Goal: Information Seeking & Learning: Learn about a topic

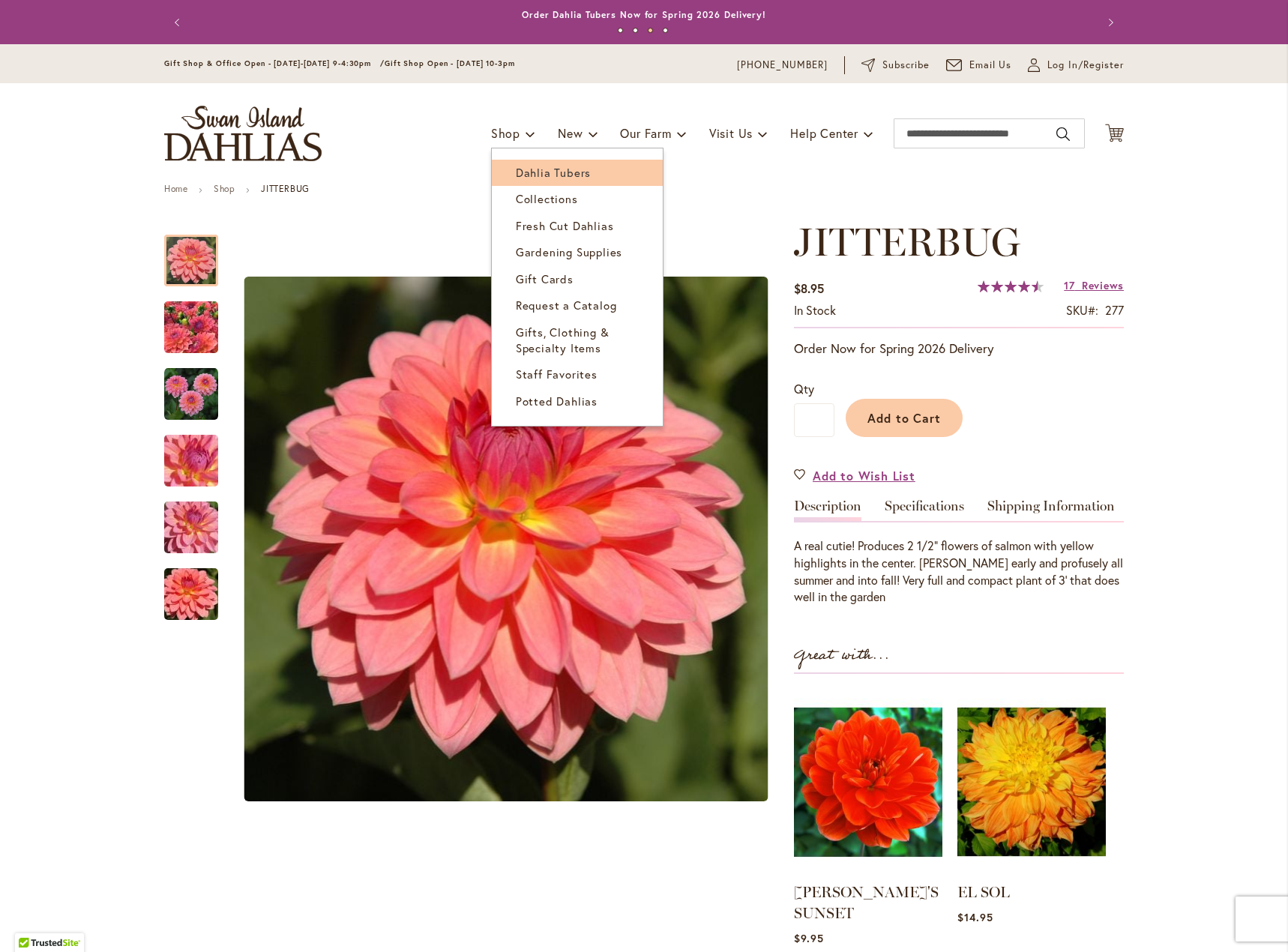
click at [521, 172] on span "Dahlia Tubers" at bounding box center [553, 172] width 75 height 15
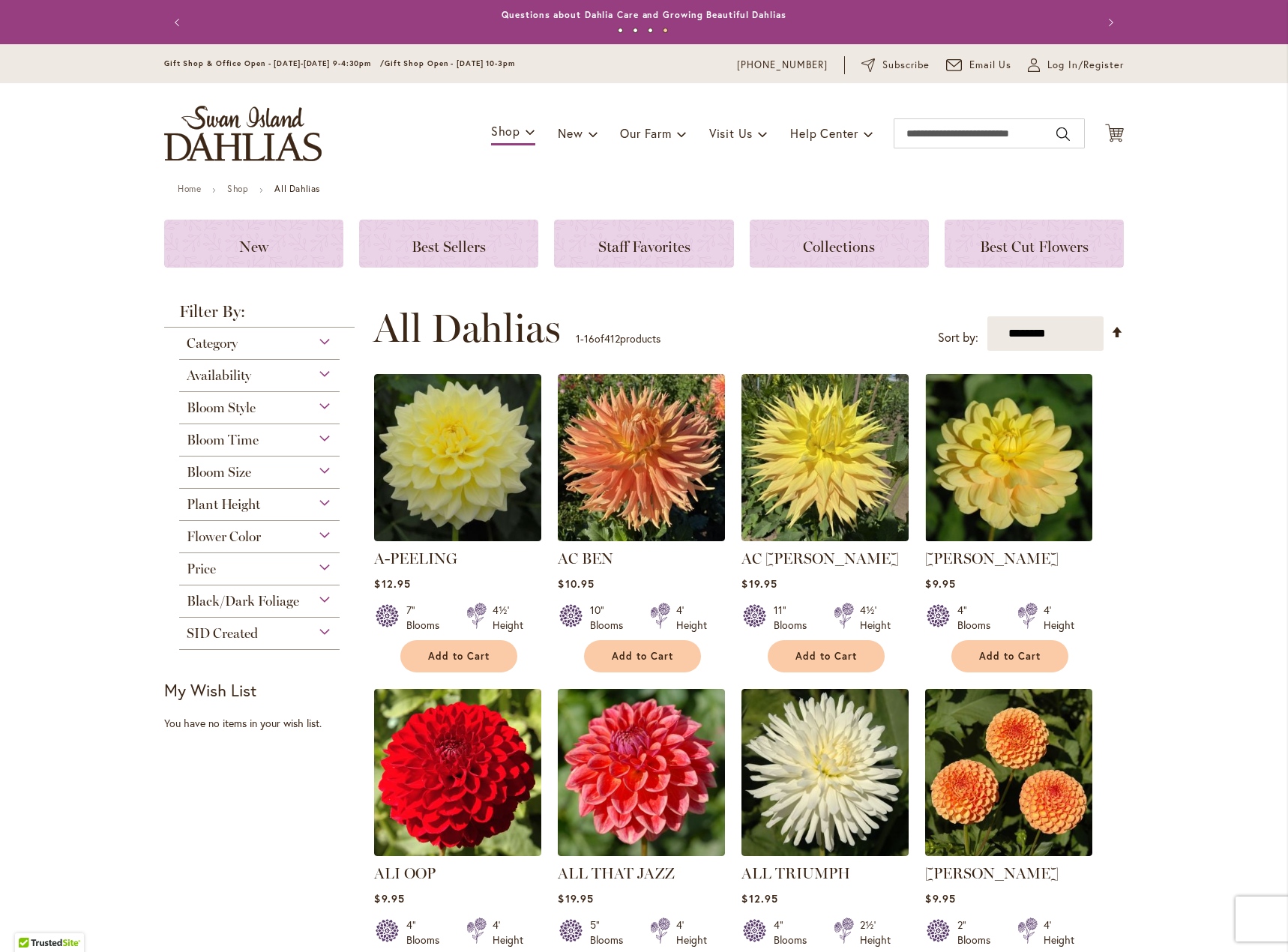
click at [212, 479] on span "Bloom Size" at bounding box center [219, 472] width 65 height 17
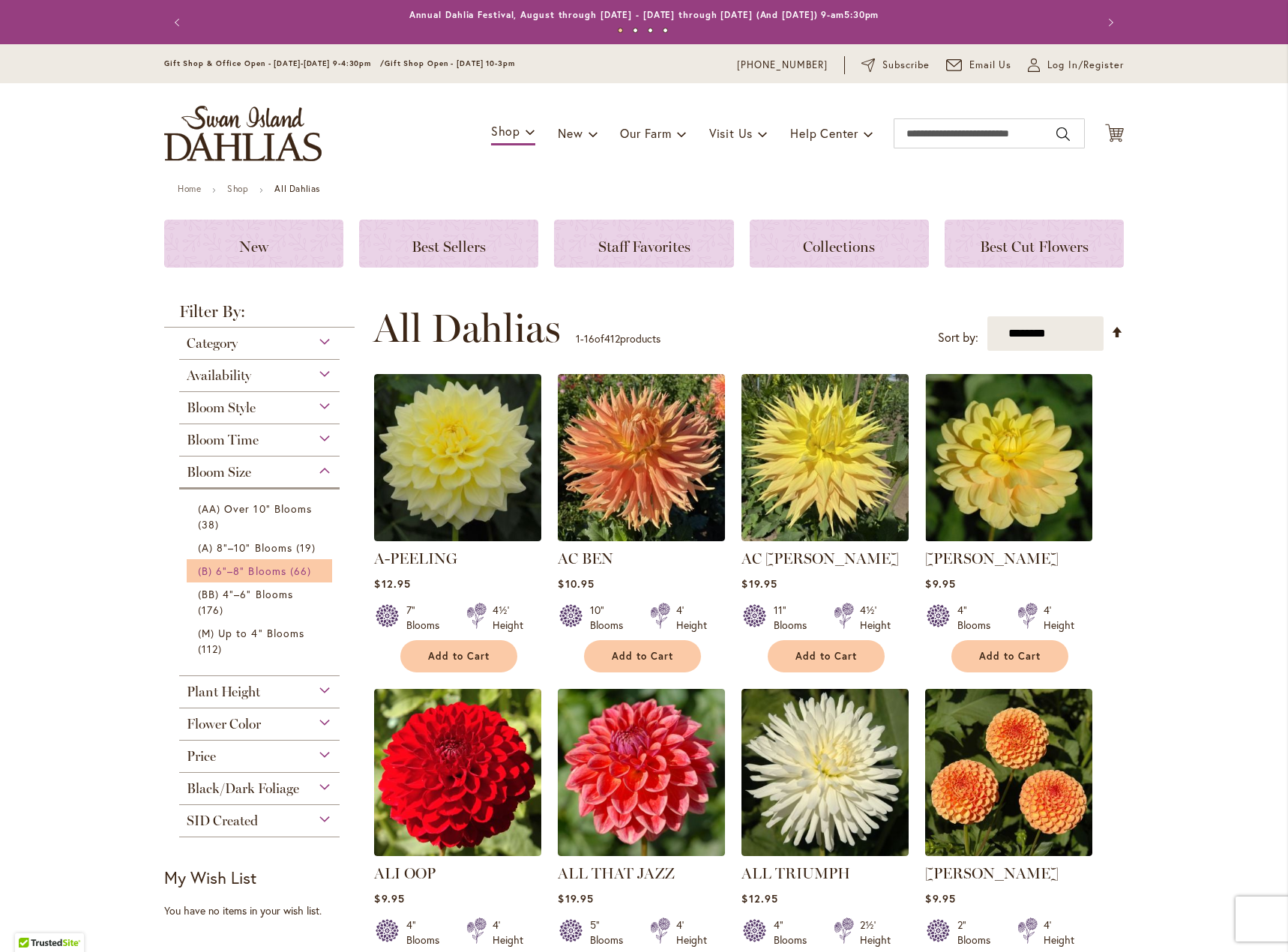
click at [216, 571] on span "(B) 6"–8" Blooms" at bounding box center [242, 570] width 89 height 14
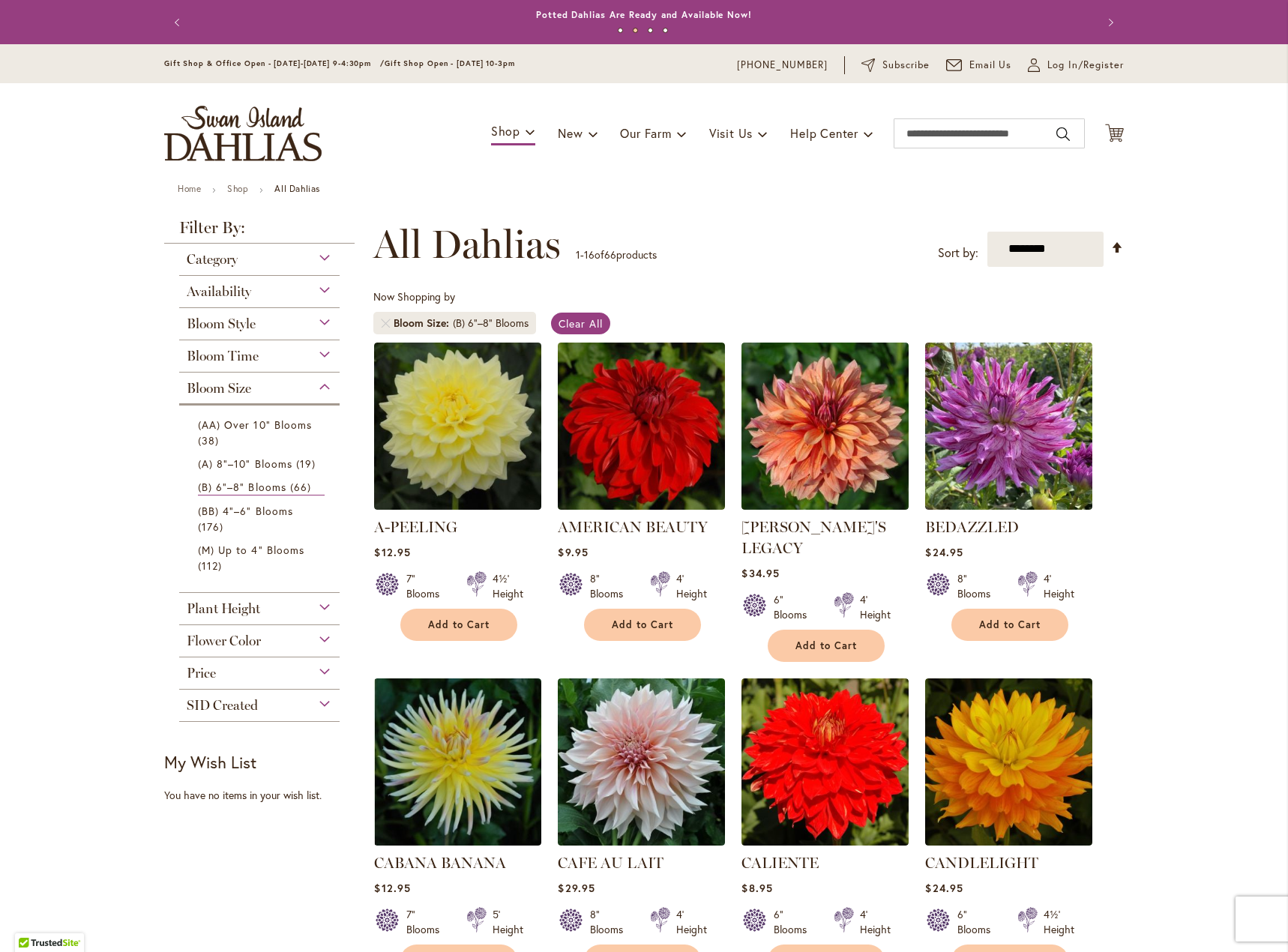
click at [219, 322] on span "Bloom Style" at bounding box center [220, 324] width 69 height 17
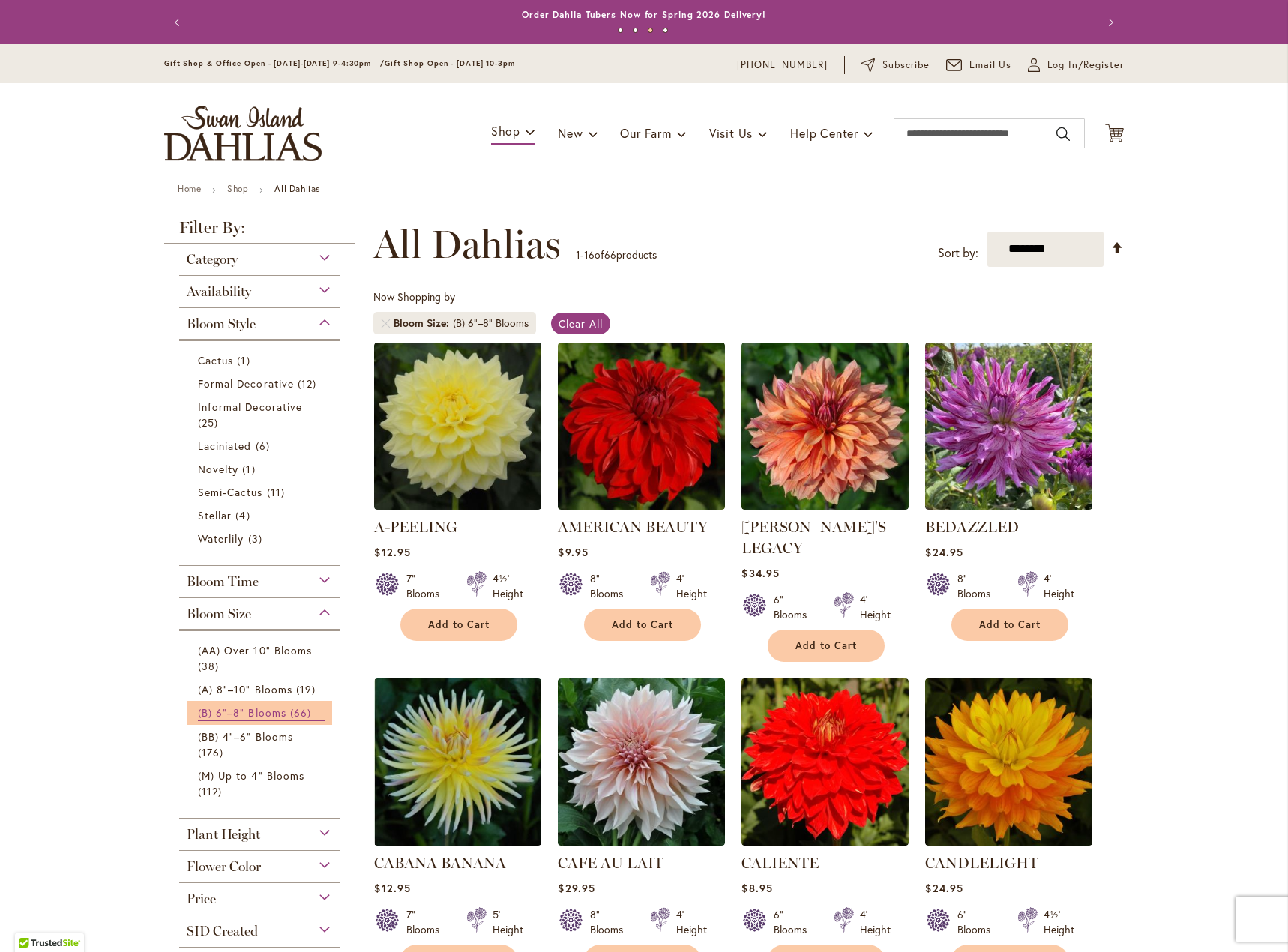
click at [222, 716] on span "(B) 6"–8" Blooms" at bounding box center [242, 712] width 89 height 14
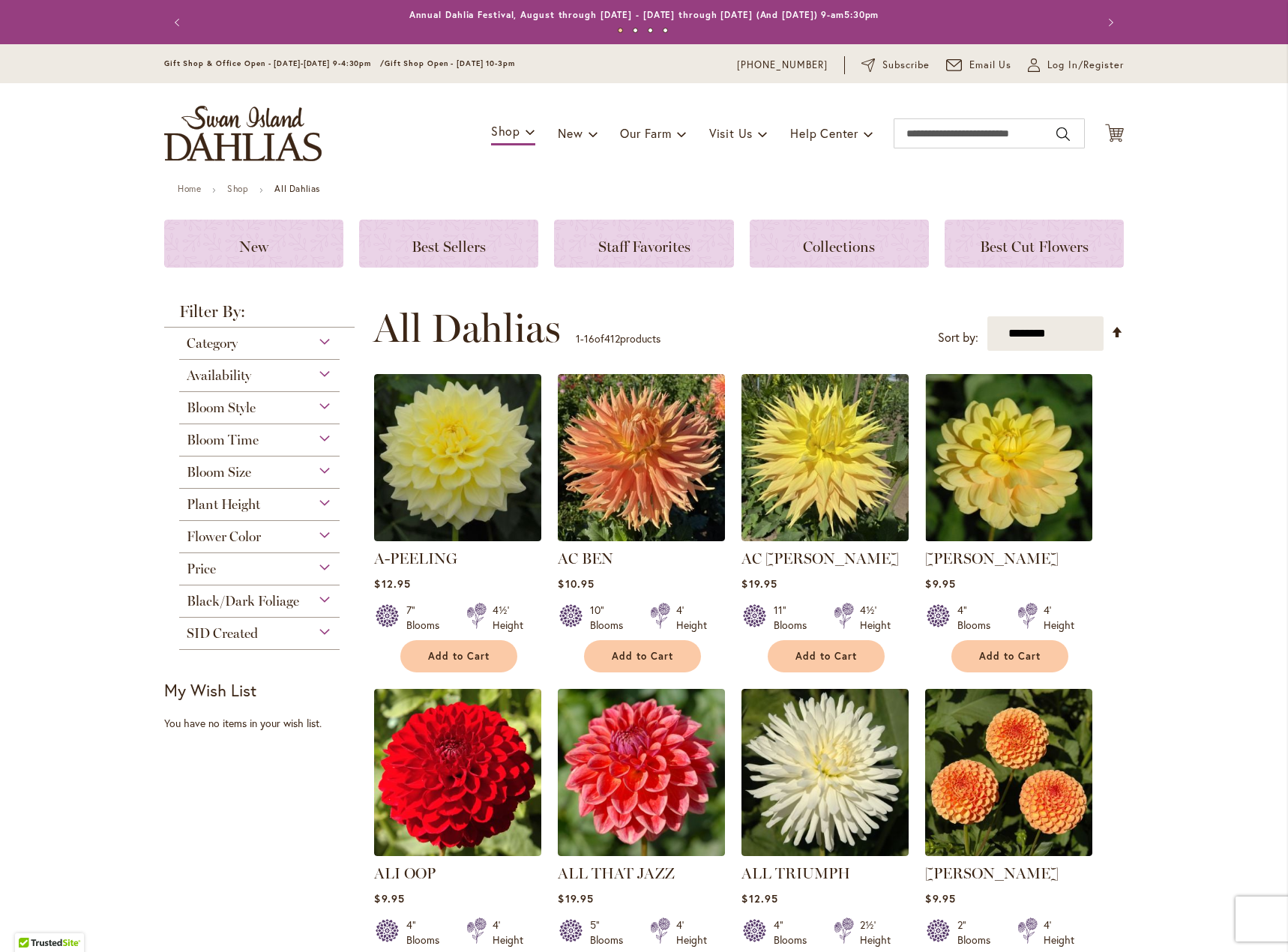
click at [218, 410] on span "Bloom Style" at bounding box center [220, 408] width 69 height 17
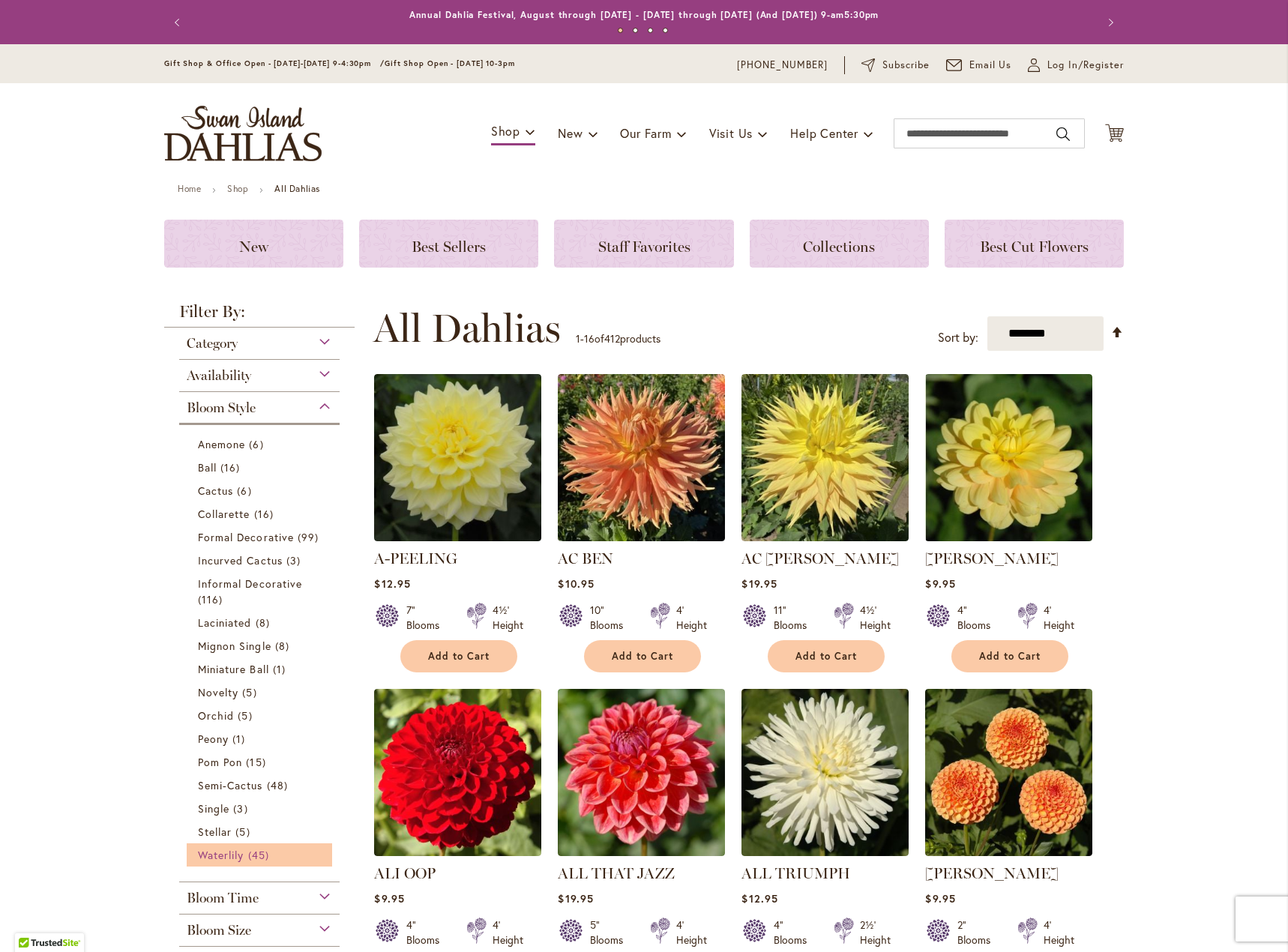
click at [206, 853] on span "Waterlily" at bounding box center [220, 854] width 46 height 14
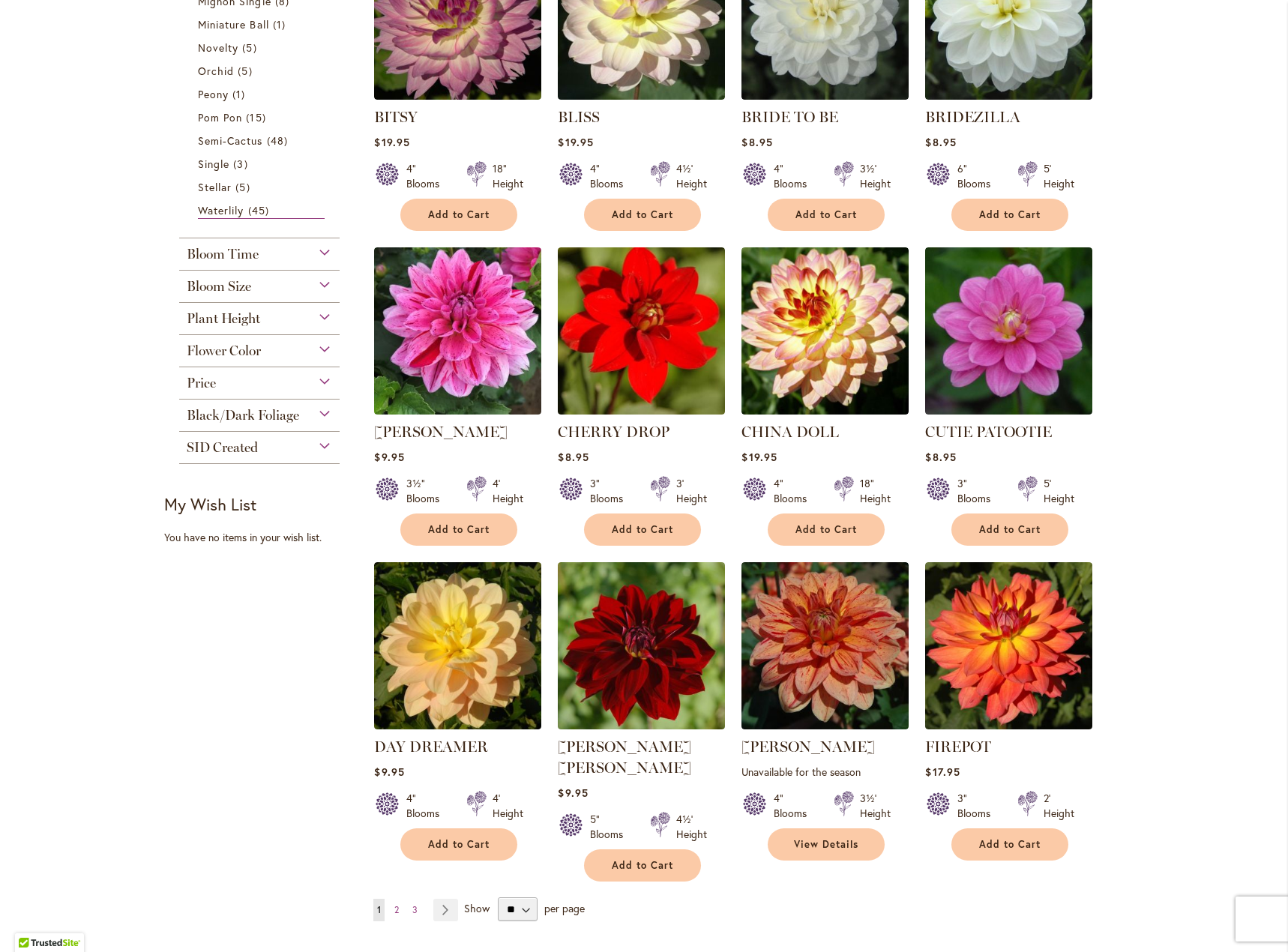
scroll to position [750, 0]
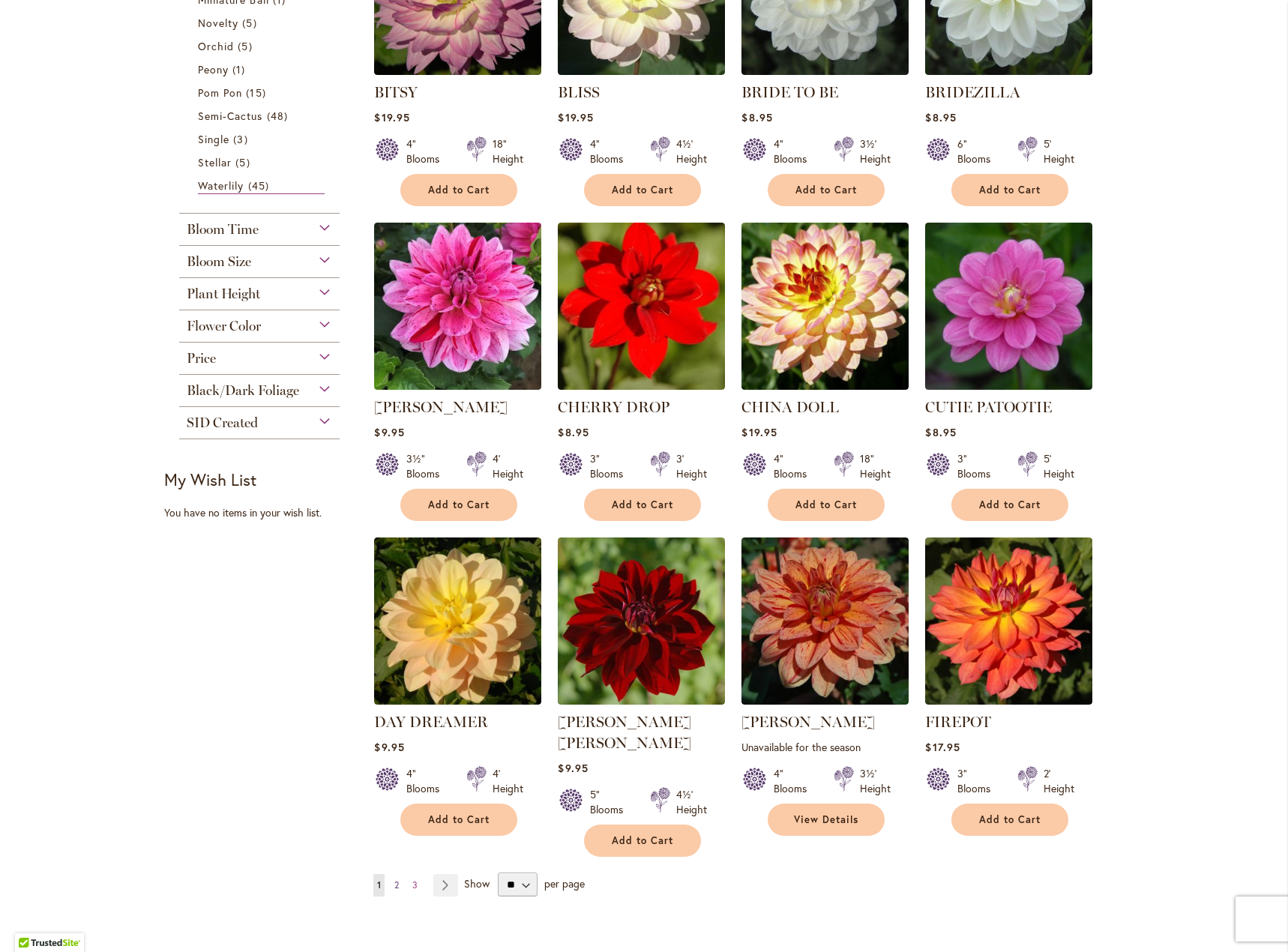
click at [395, 879] on span "2" at bounding box center [396, 885] width 4 height 12
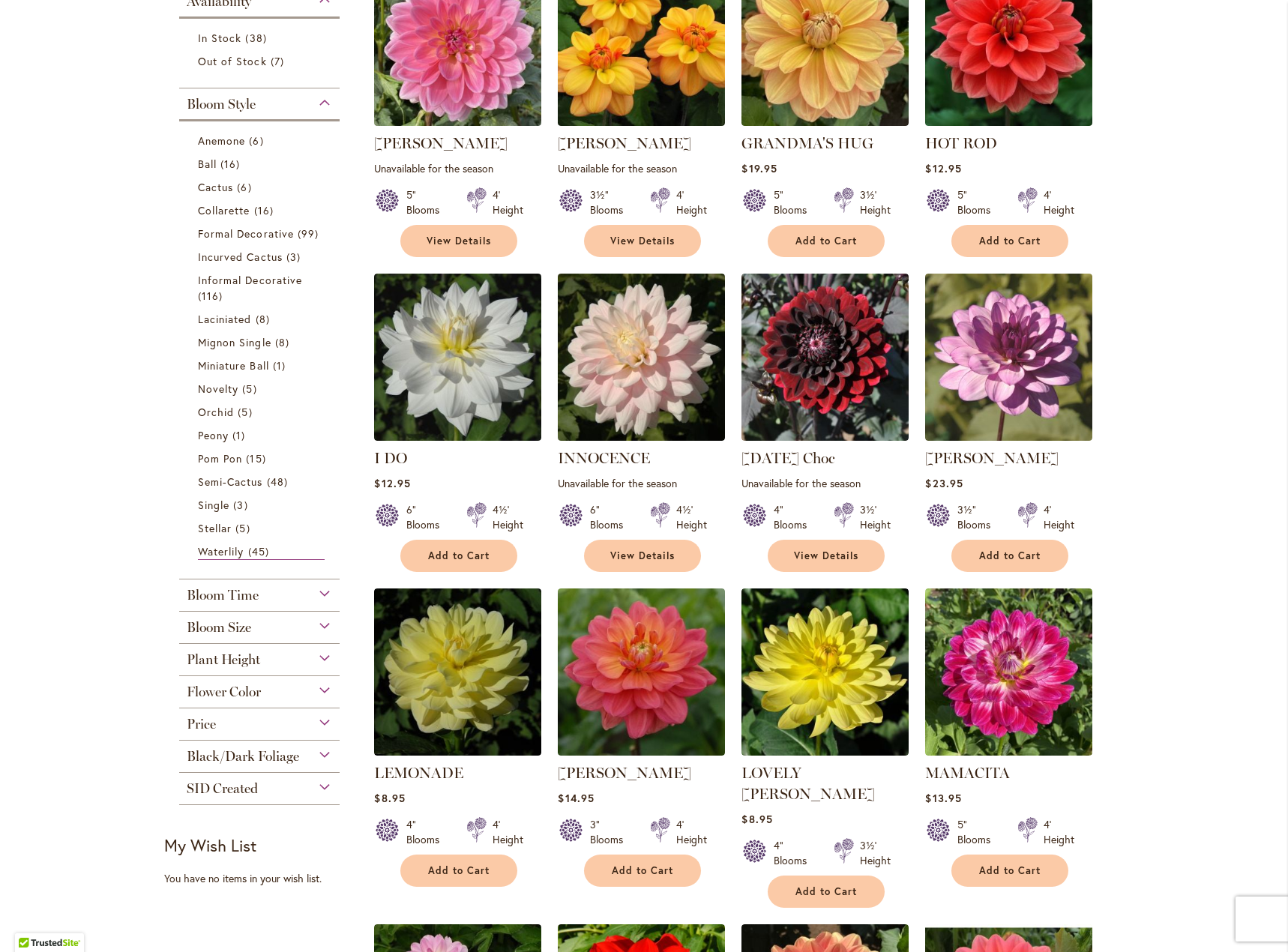
scroll to position [375, 0]
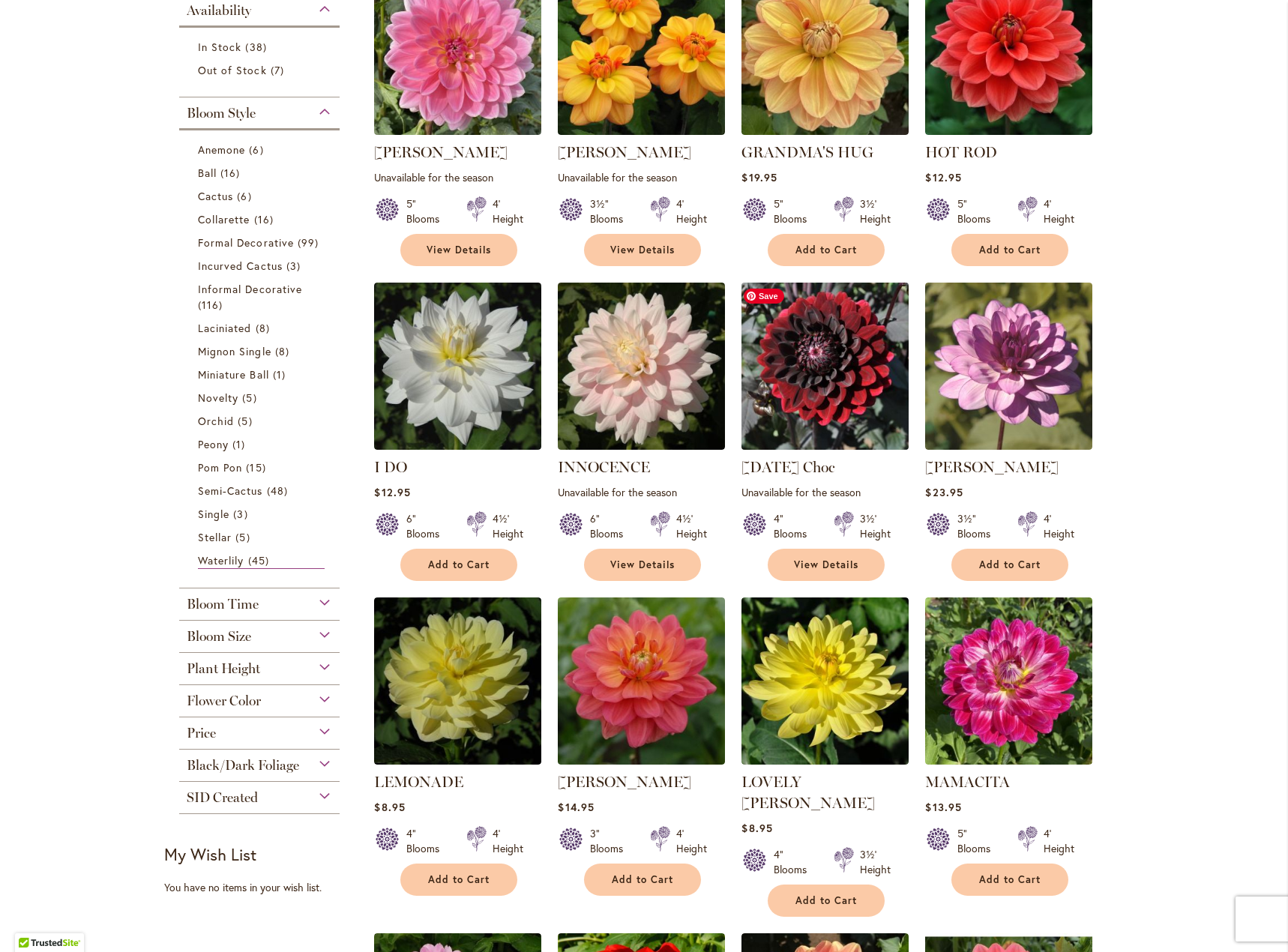
click at [787, 389] on img at bounding box center [826, 366] width 176 height 176
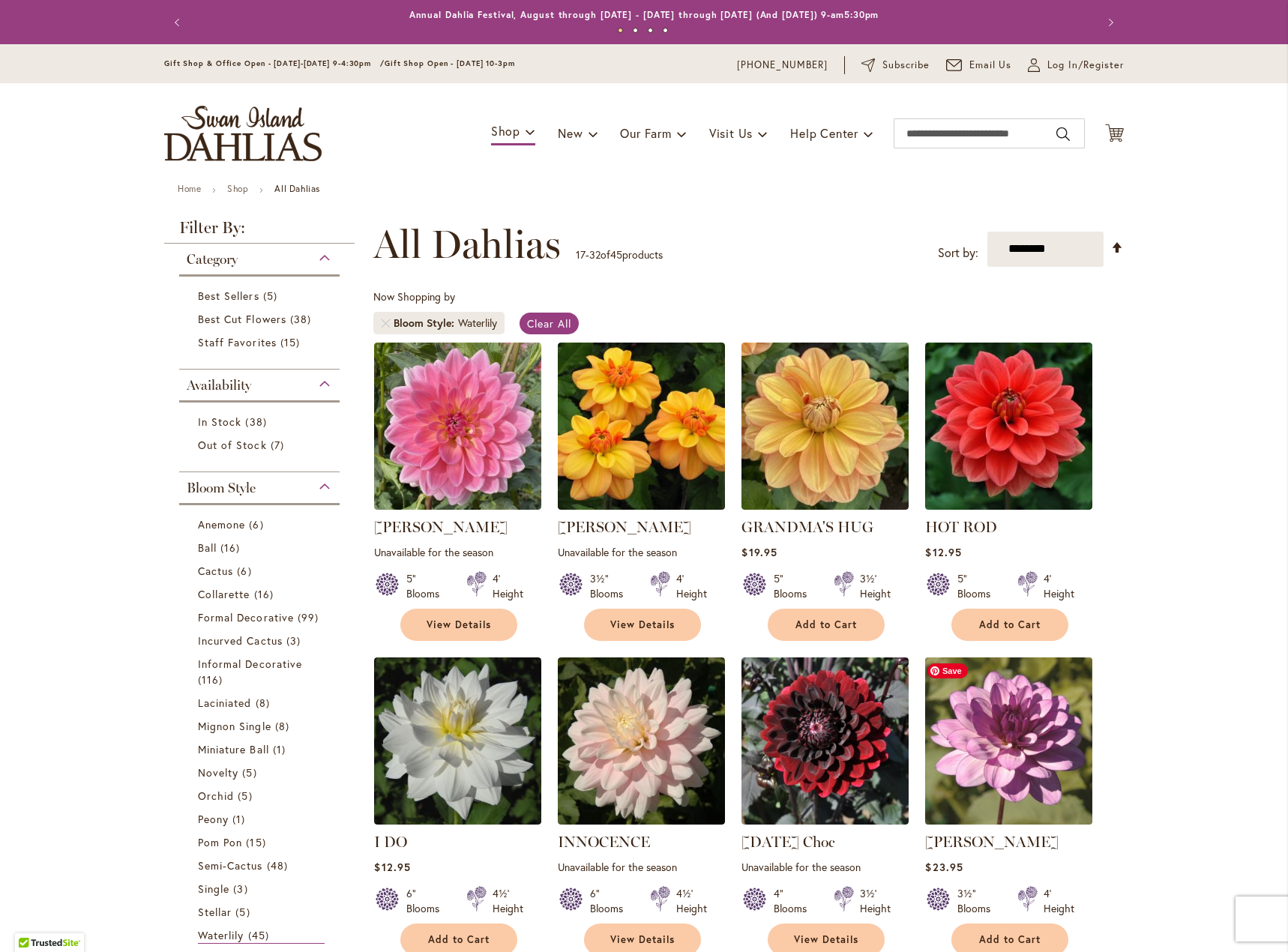
click at [989, 758] on img at bounding box center [1010, 741] width 176 height 176
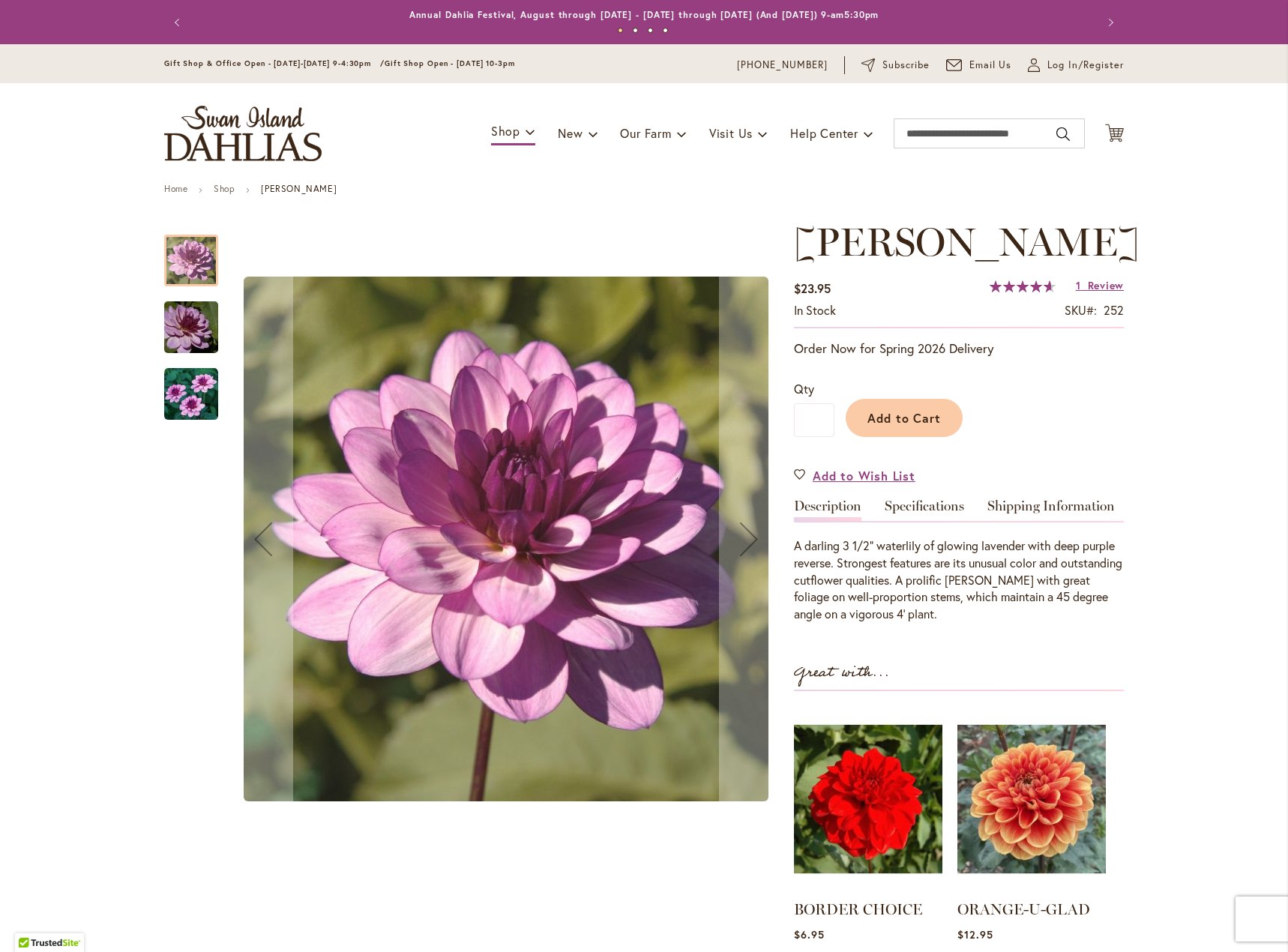
click at [192, 405] on img "LAUREN MICHELE" at bounding box center [191, 394] width 54 height 54
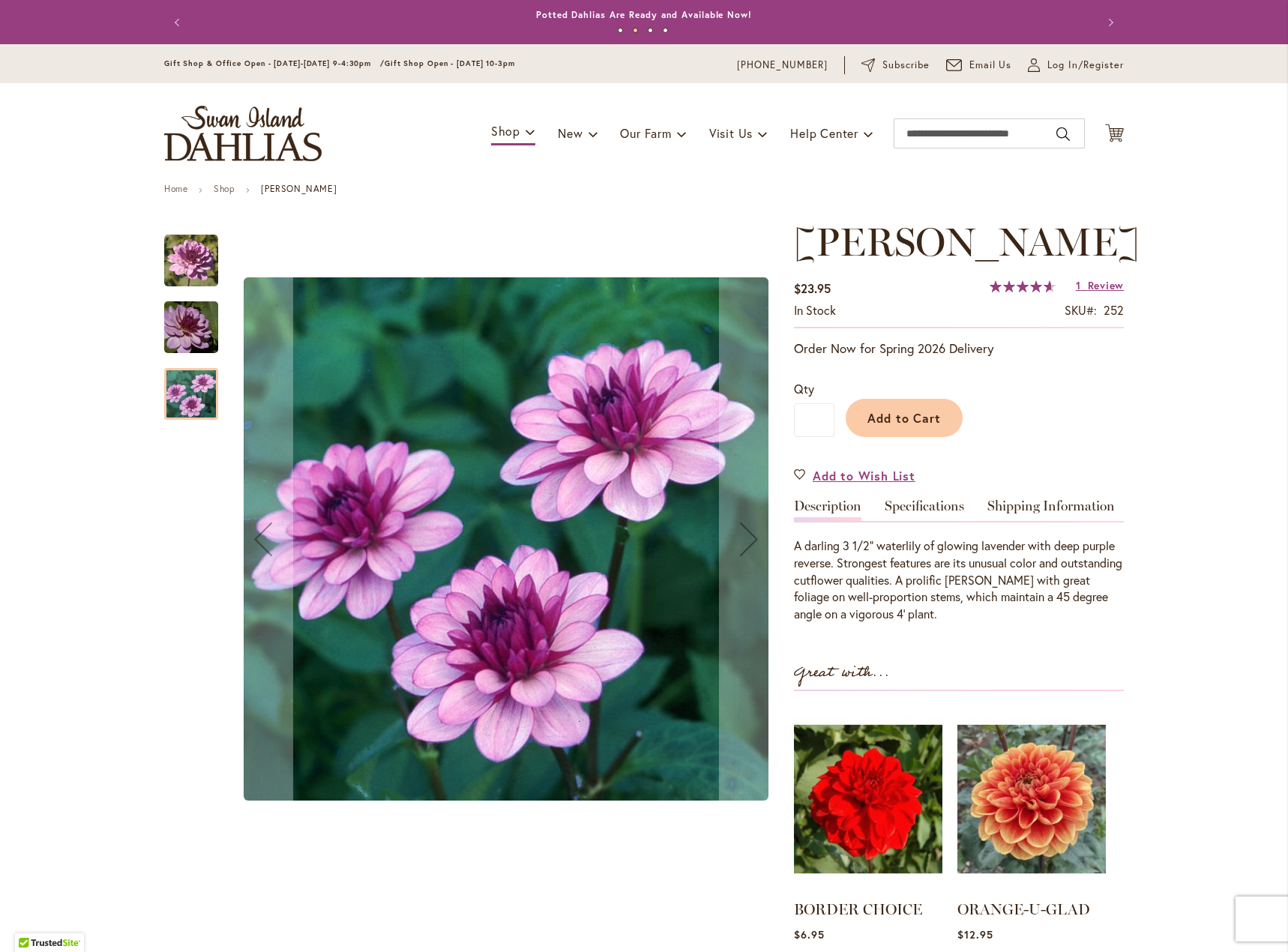
click at [185, 334] on img "LAUREN MICHELE" at bounding box center [191, 327] width 108 height 72
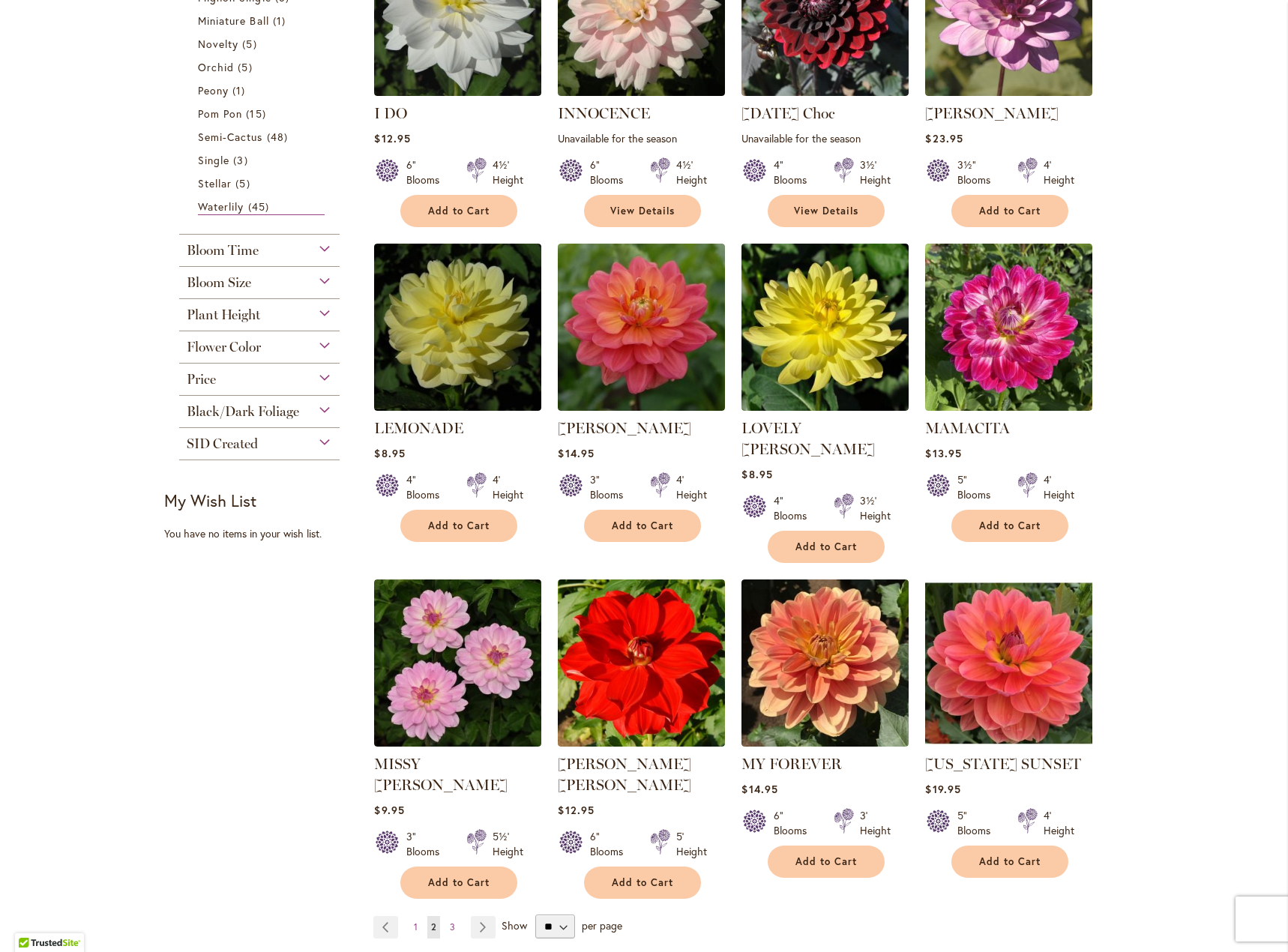
scroll to position [750, 0]
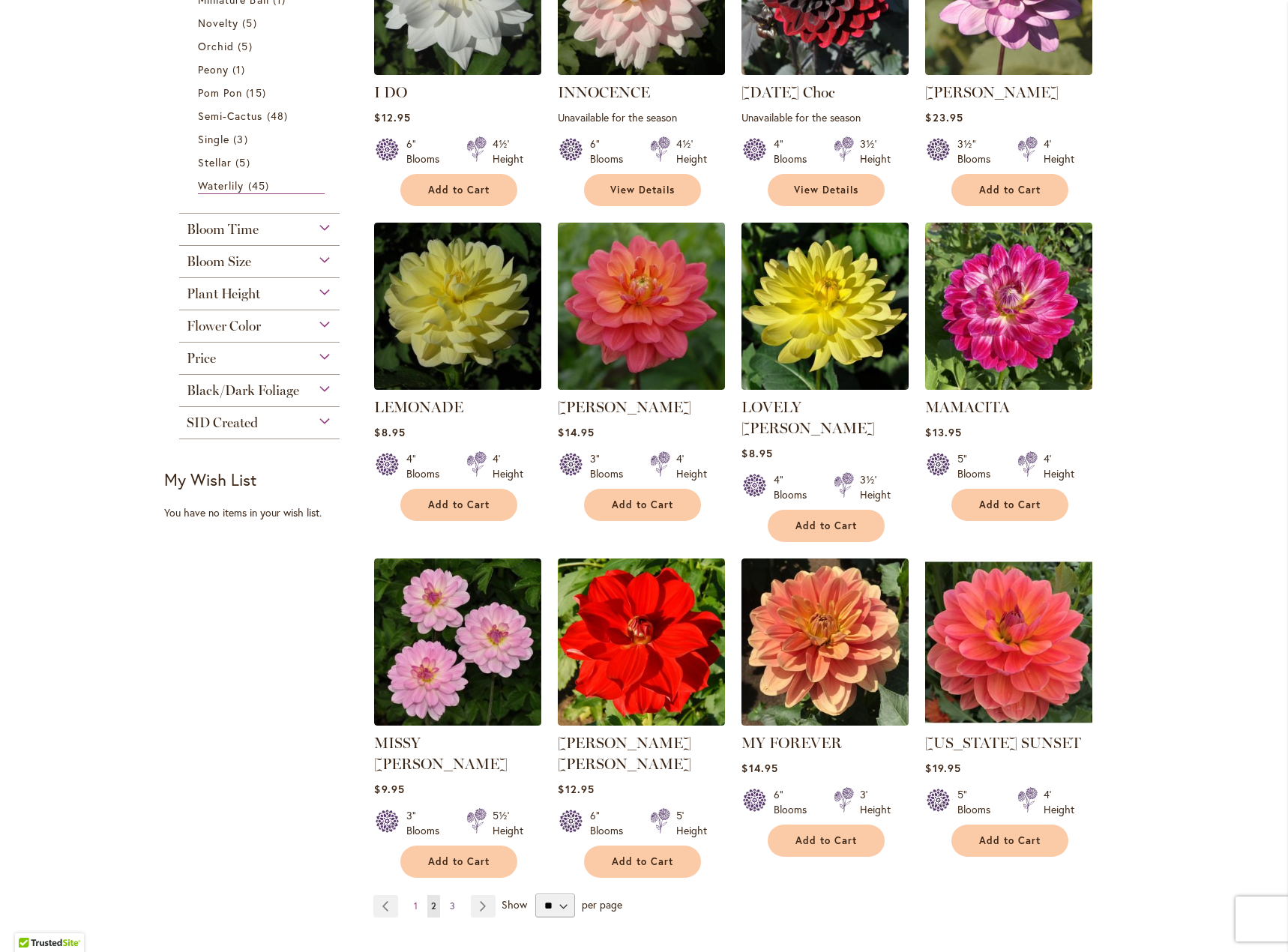
click at [446, 895] on link "Page 3" at bounding box center [452, 906] width 12 height 22
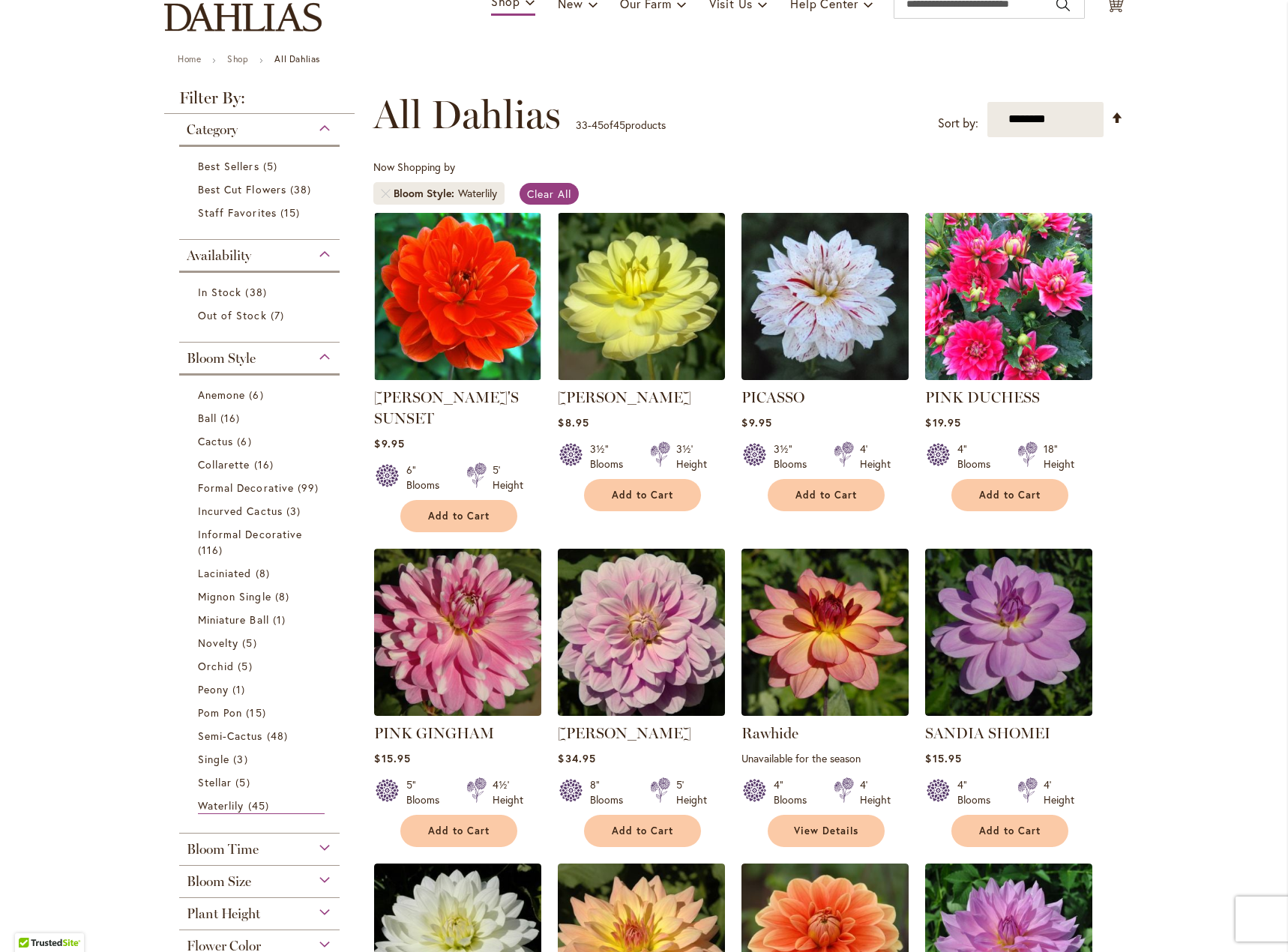
scroll to position [225, 0]
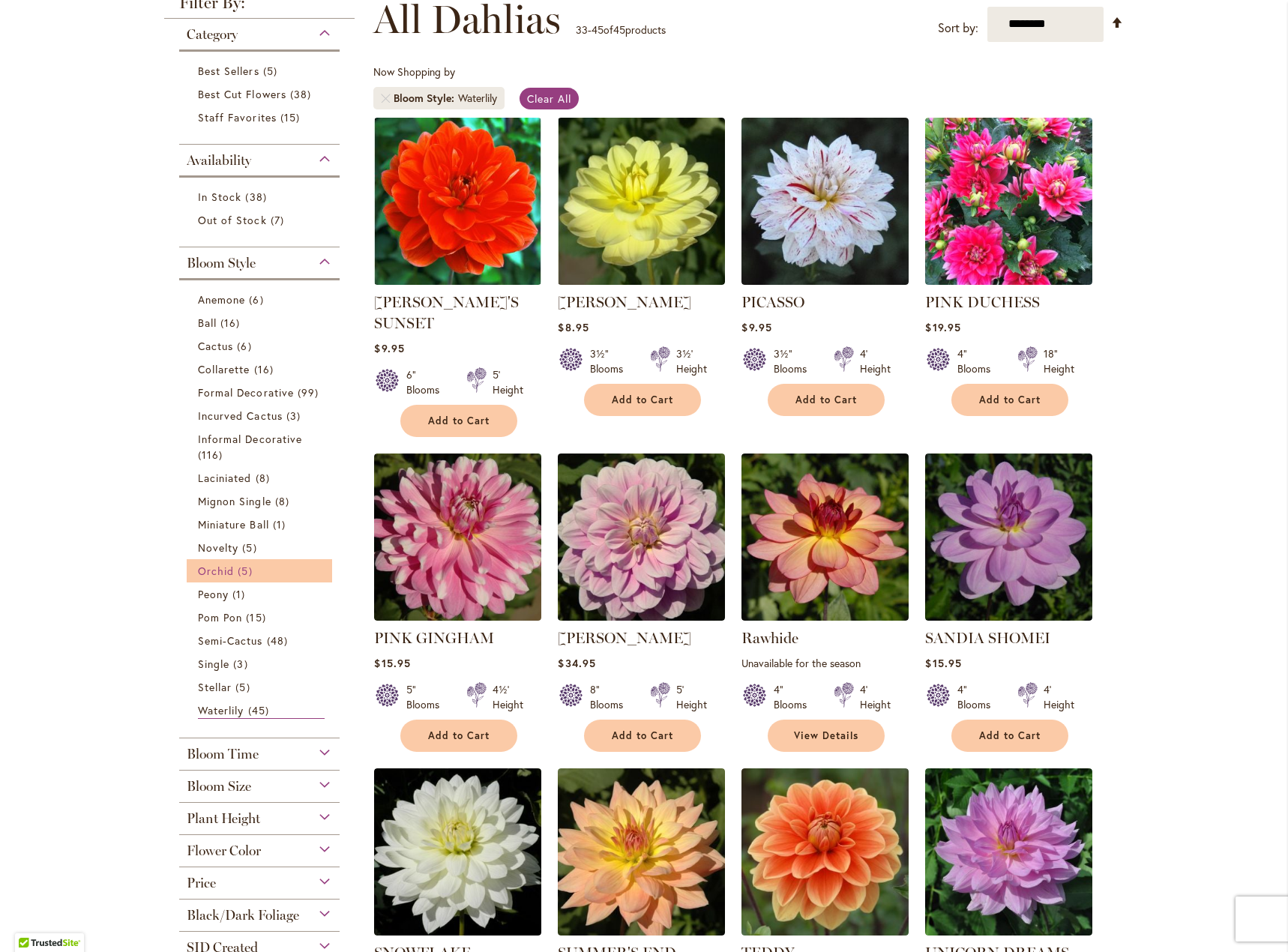
click at [225, 574] on span "Orchid" at bounding box center [215, 570] width 36 height 14
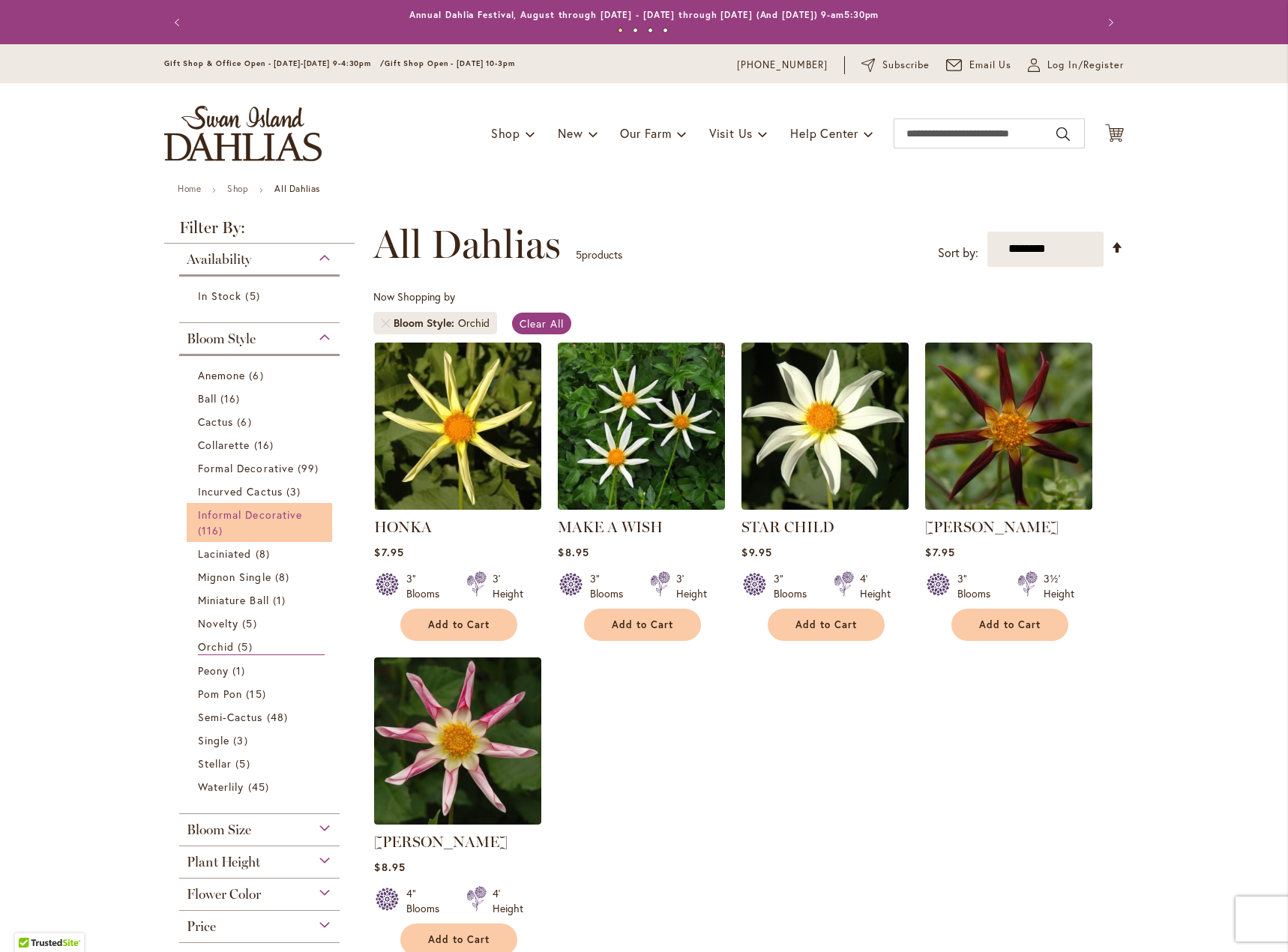
click at [225, 523] on link "Informal Decorative 116 items" at bounding box center [261, 523] width 127 height 31
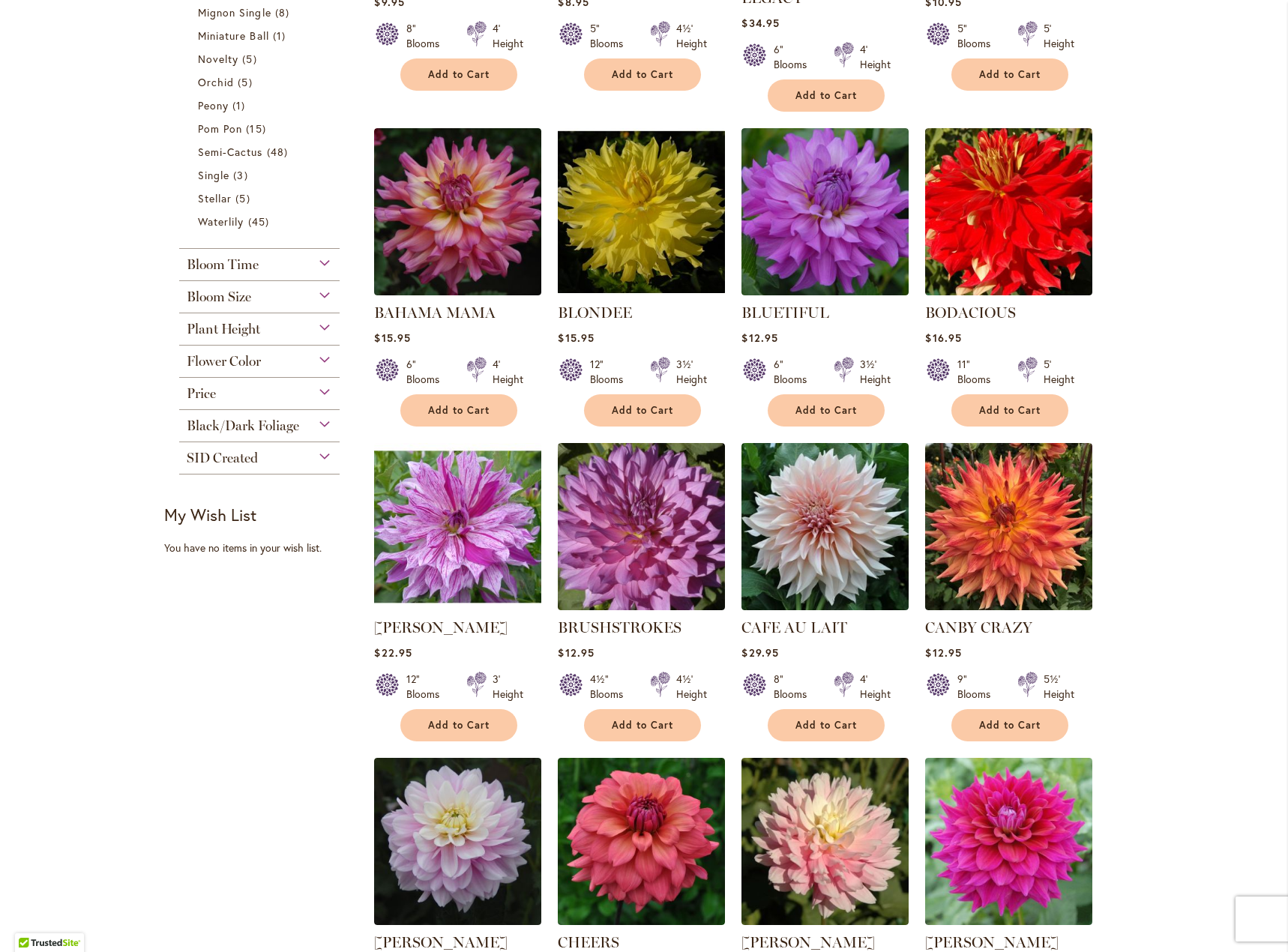
scroll to position [750, 0]
